Goal: Information Seeking & Learning: Learn about a topic

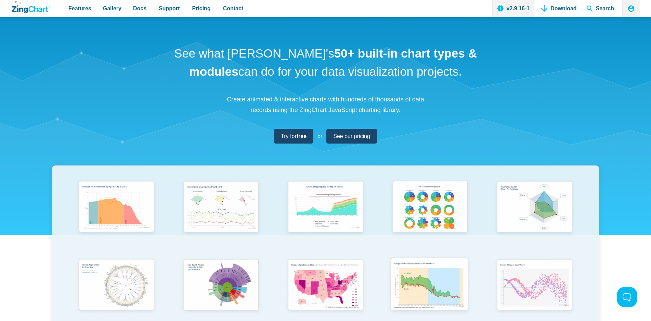
scroll to position [70, 0]
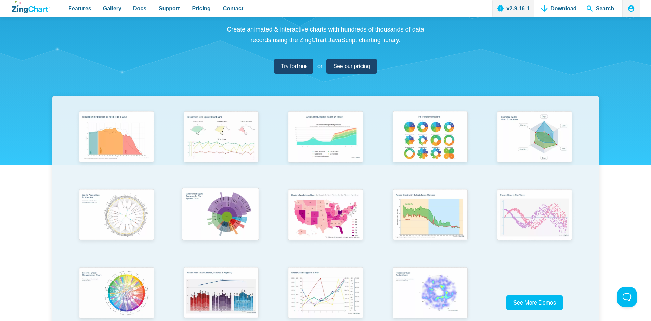
click at [221, 212] on img "App Content" at bounding box center [220, 214] width 86 height 61
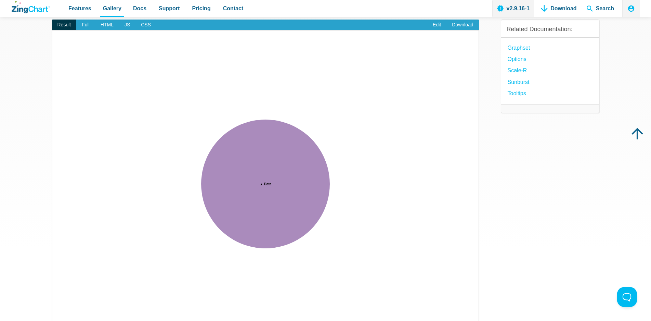
scroll to position [105, 0]
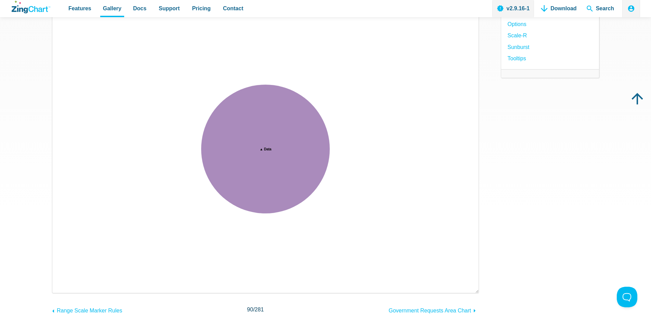
click at [333, 253] on img "App Content" at bounding box center [265, 149] width 413 height 274
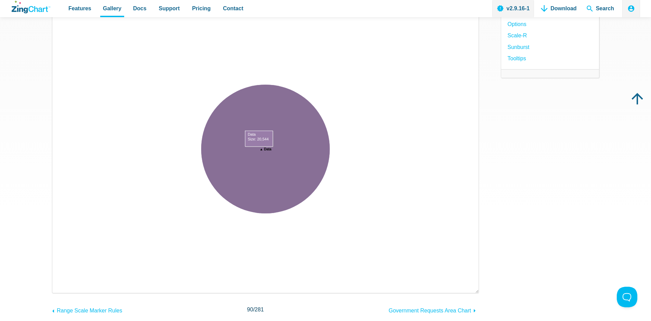
click at [59, 286] on area "App Content" at bounding box center [59, 286] width 0 height 0
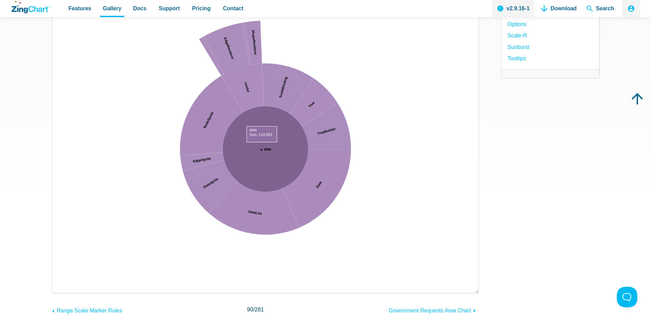
click at [59, 286] on area "App Content" at bounding box center [59, 286] width 0 height 0
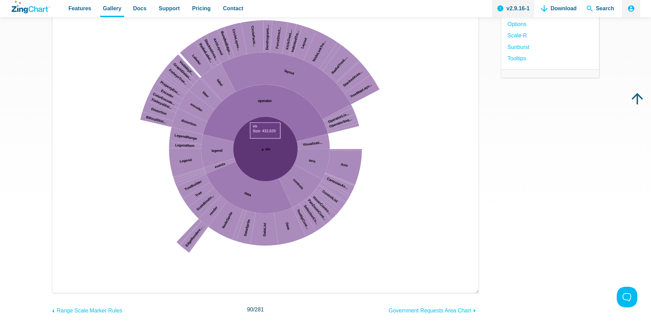
click at [59, 286] on area "App Content" at bounding box center [59, 286] width 0 height 0
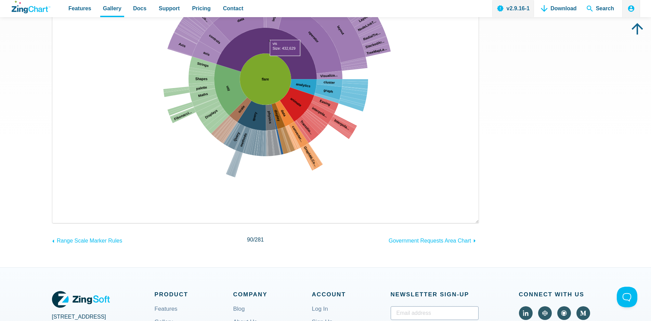
scroll to position [35, 0]
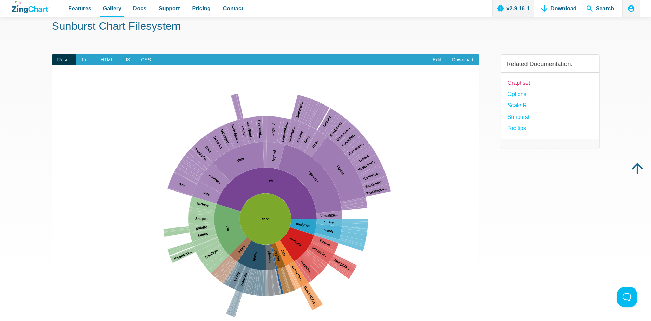
click at [518, 83] on link "Graphset" at bounding box center [519, 82] width 23 height 9
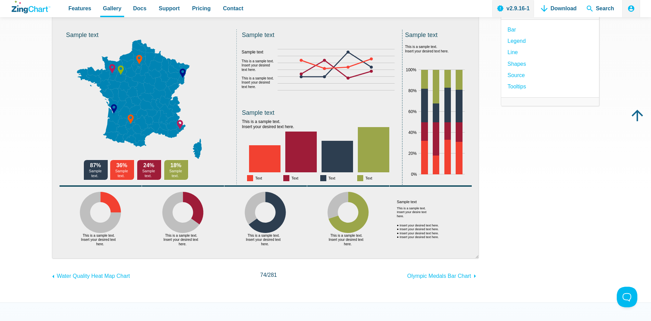
scroll to position [53, 0]
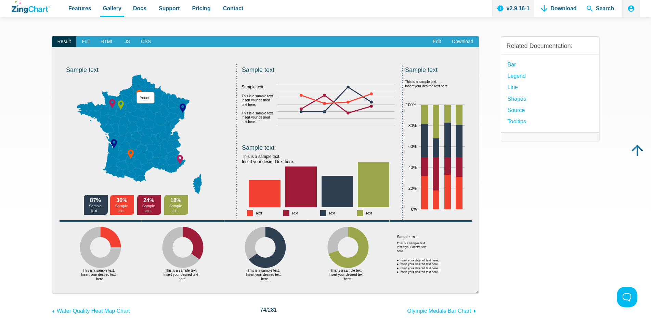
drag, startPoint x: 120, startPoint y: 106, endPoint x: 145, endPoint y: 110, distance: 26.0
drag, startPoint x: 113, startPoint y: 105, endPoint x: 120, endPoint y: 123, distance: 19.5
